Goal: Register for event/course

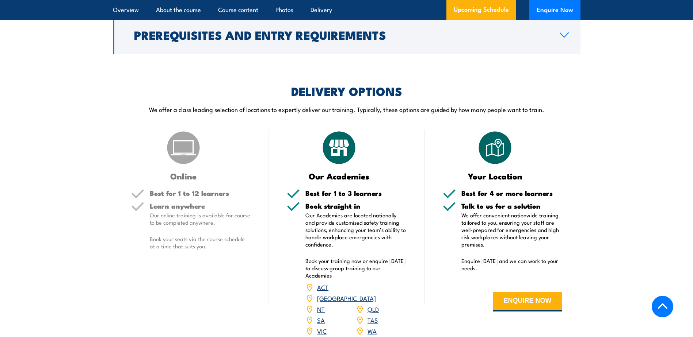
scroll to position [913, 0]
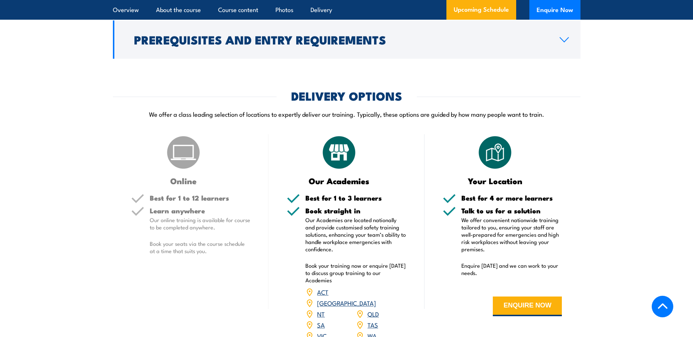
drag, startPoint x: 185, startPoint y: 177, endPoint x: 187, endPoint y: 187, distance: 9.7
click at [185, 171] on img at bounding box center [183, 152] width 37 height 37
click at [187, 185] on h3 "Online" at bounding box center [183, 181] width 105 height 8
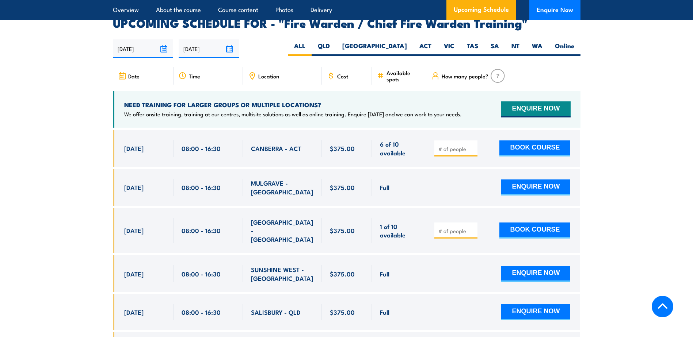
scroll to position [1205, 0]
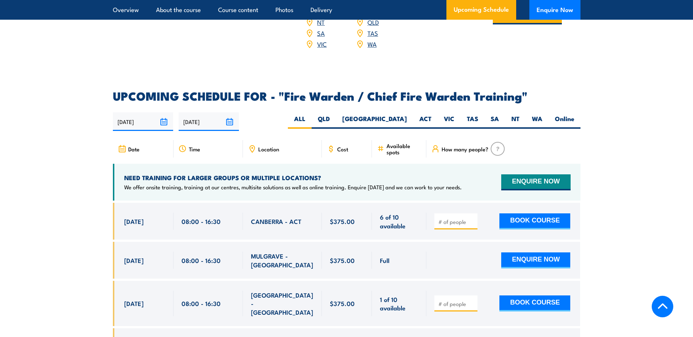
click at [267, 148] on span "Location" at bounding box center [268, 149] width 21 height 6
click at [252, 148] on icon at bounding box center [252, 149] width 8 height 8
click at [447, 117] on label "VIC" at bounding box center [448, 122] width 23 height 14
click at [454, 117] on input "VIC" at bounding box center [456, 117] width 5 height 5
radio input "true"
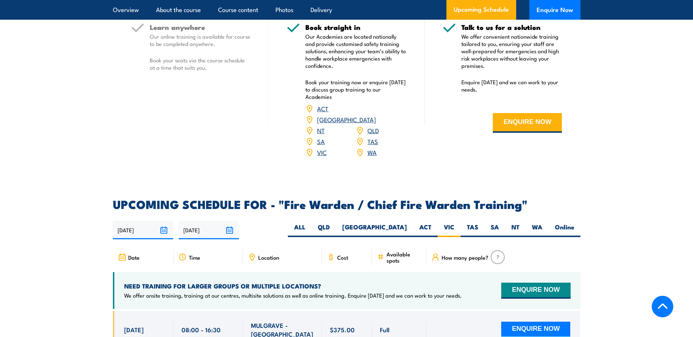
scroll to position [965, 0]
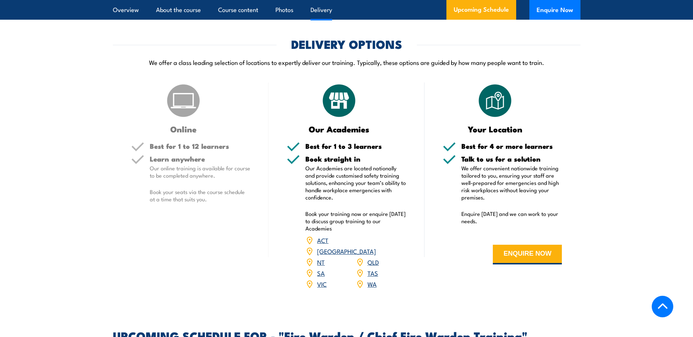
click at [200, 163] on h5 "Learn anywhere" at bounding box center [200, 159] width 101 height 7
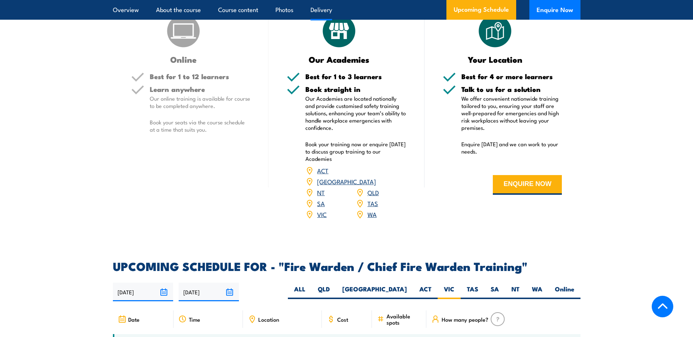
scroll to position [1038, 0]
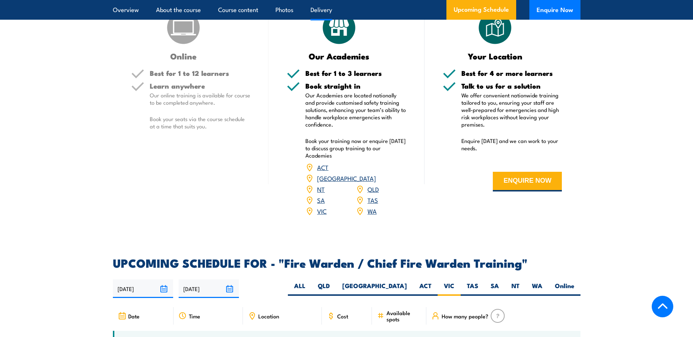
click at [320, 209] on link "VIC" at bounding box center [321, 211] width 9 height 9
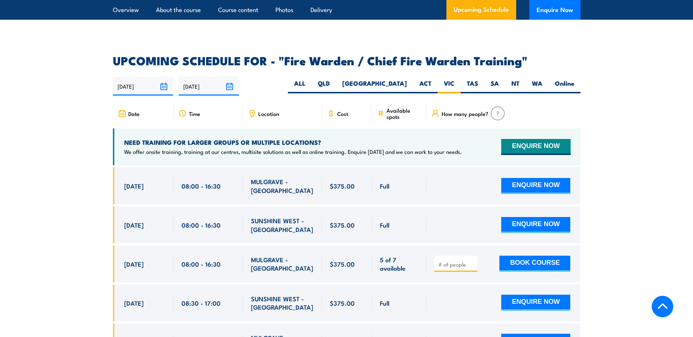
scroll to position [1293, 0]
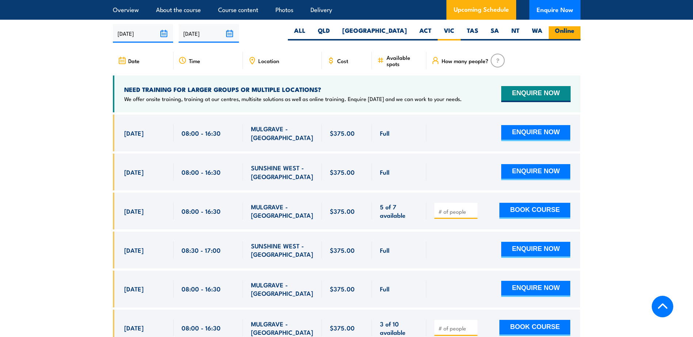
click at [567, 26] on label "Online" at bounding box center [564, 33] width 32 height 14
click at [574, 26] on input "Online" at bounding box center [576, 28] width 5 height 5
radio input "true"
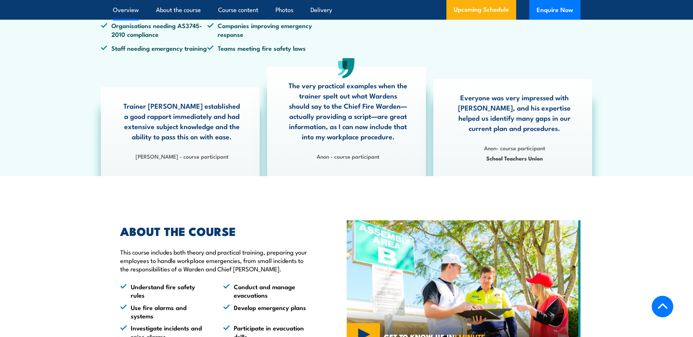
scroll to position [454, 0]
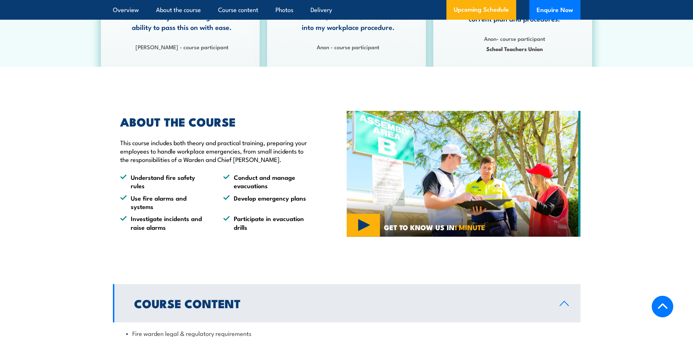
click at [357, 237] on img at bounding box center [464, 174] width 234 height 126
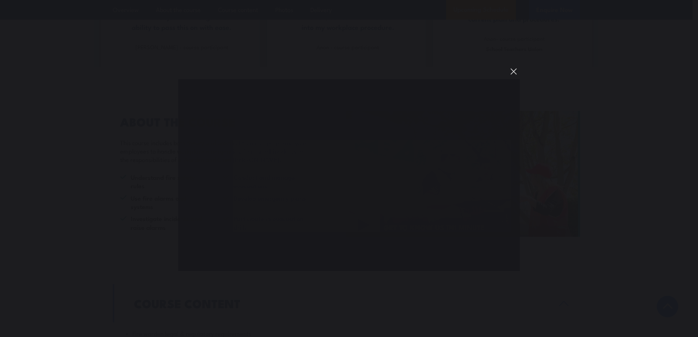
click at [516, 70] on button "You can close this modal content with the ESC key" at bounding box center [514, 71] width 12 height 12
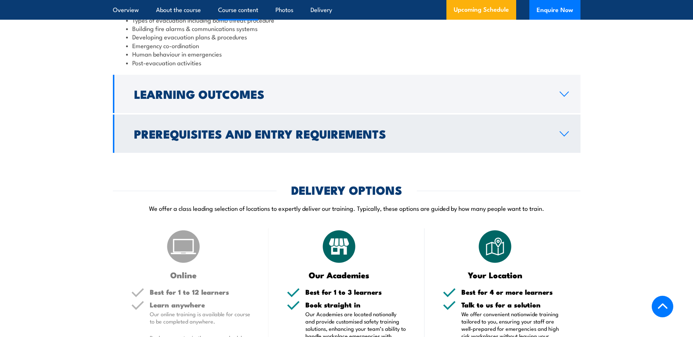
click at [323, 136] on h2 "Prerequisites and Entry Requirements" at bounding box center [341, 134] width 414 height 10
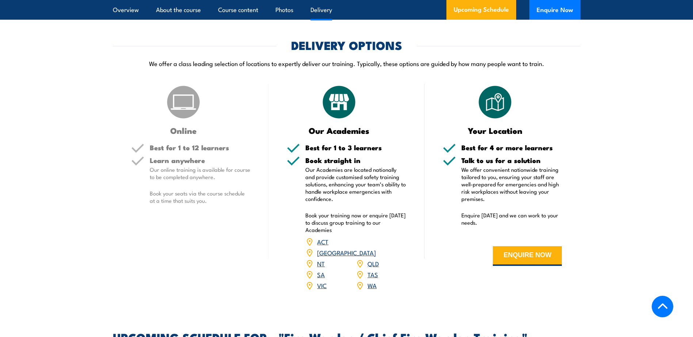
scroll to position [1120, 0]
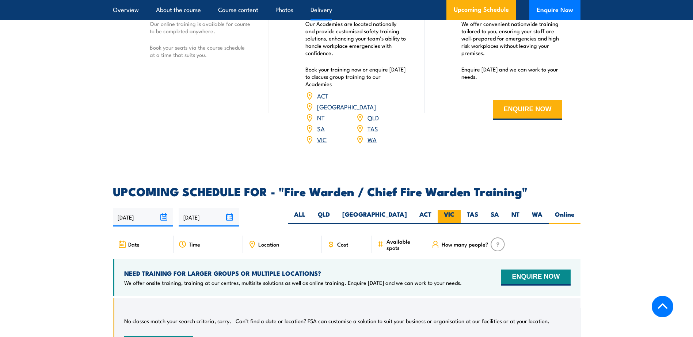
click at [447, 210] on label "VIC" at bounding box center [448, 217] width 23 height 14
click at [454, 210] on input "VIC" at bounding box center [456, 212] width 5 height 5
radio input "true"
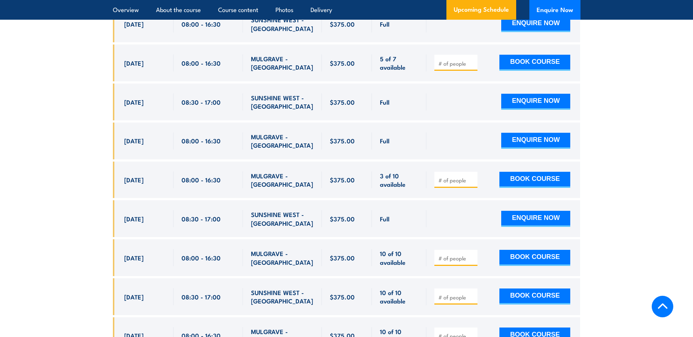
scroll to position [1440, 0]
